Goal: Check status: Check status

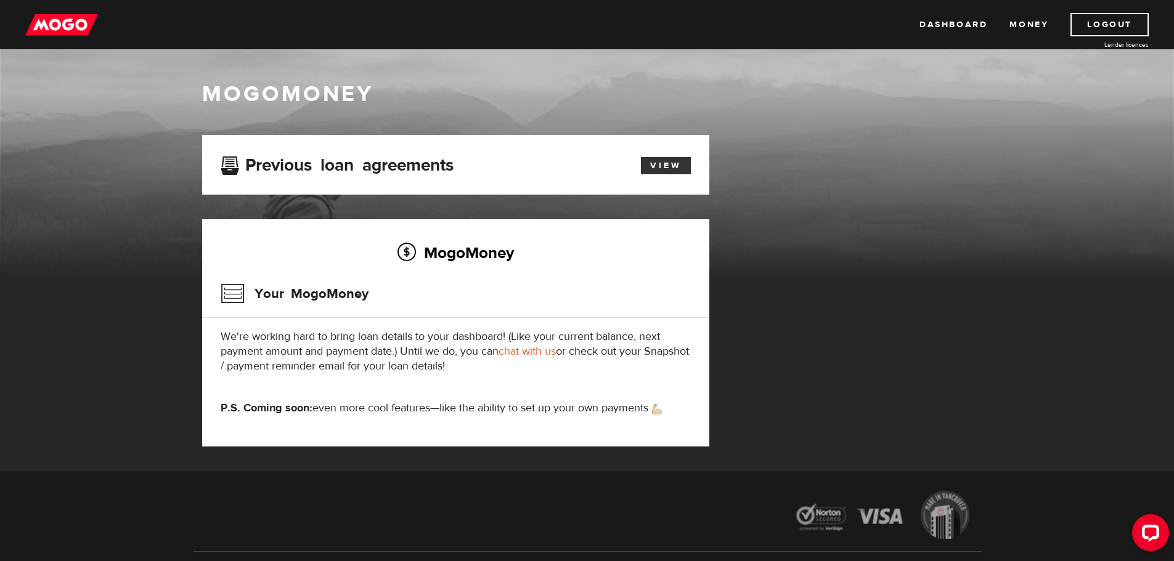
click at [675, 169] on link "View" at bounding box center [666, 165] width 50 height 17
click at [950, 24] on link "Dashboard" at bounding box center [953, 24] width 68 height 23
click at [679, 164] on link "View" at bounding box center [666, 165] width 50 height 17
click at [317, 294] on h3 "Your MogoMoney" at bounding box center [295, 294] width 148 height 32
click at [470, 251] on h2 "MogoMoney" at bounding box center [456, 253] width 470 height 26
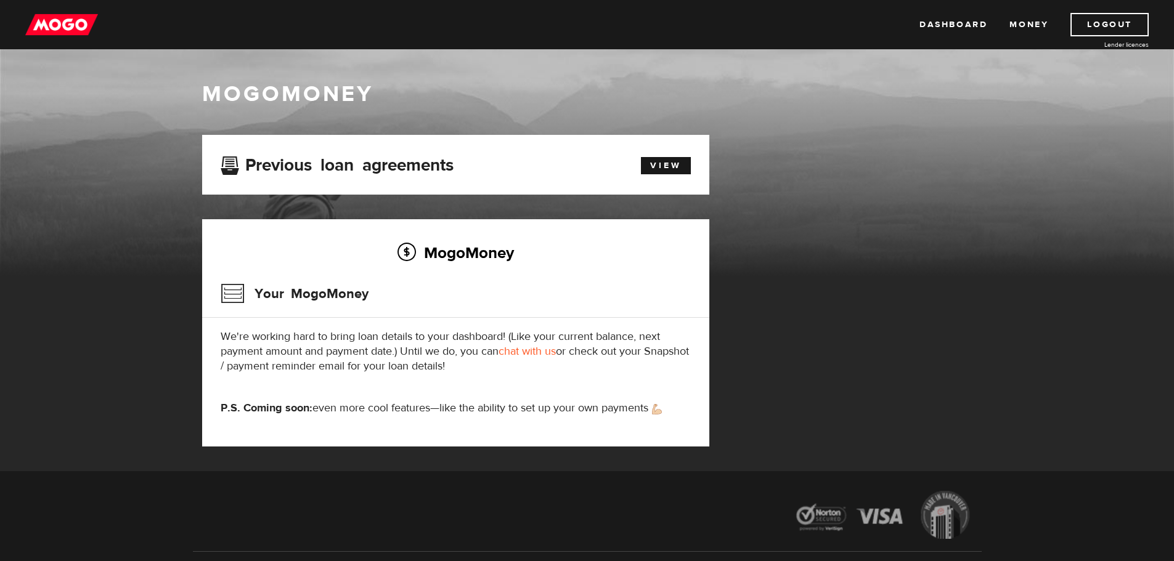
click at [470, 251] on h2 "MogoMoney" at bounding box center [456, 253] width 470 height 26
click at [676, 166] on link "View" at bounding box center [666, 165] width 50 height 17
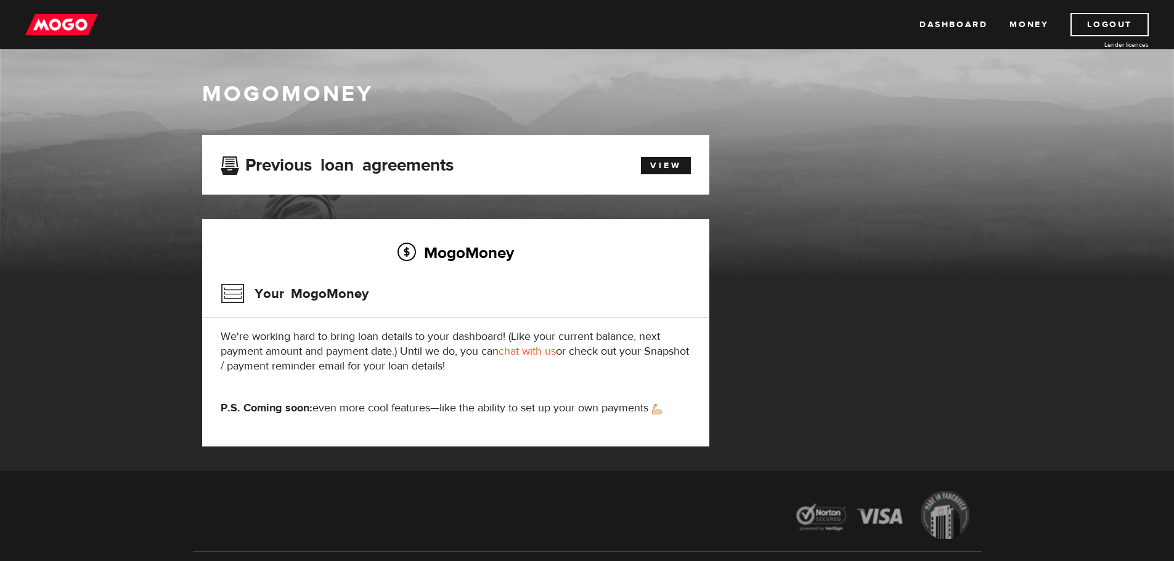
click at [62, 23] on img at bounding box center [61, 24] width 73 height 23
